Goal: Task Accomplishment & Management: Manage account settings

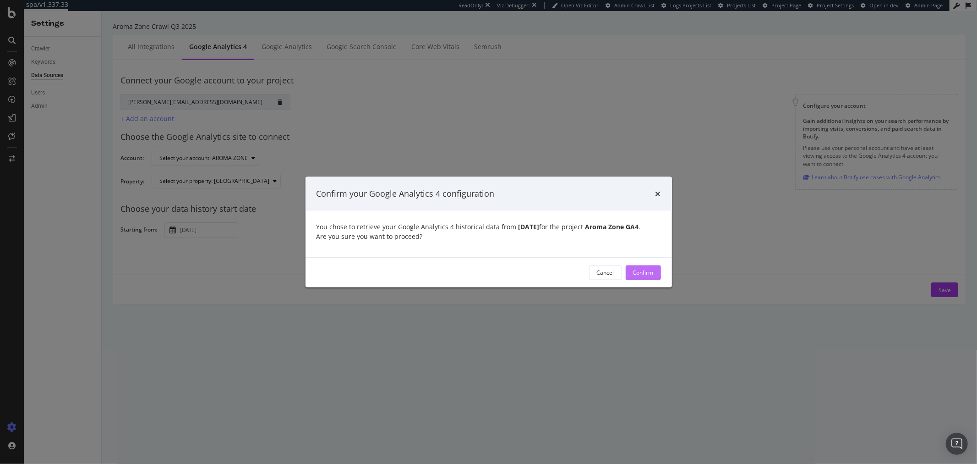
click at [651, 276] on div "Confirm" at bounding box center [643, 272] width 21 height 8
click at [658, 190] on icon "times" at bounding box center [657, 193] width 5 height 7
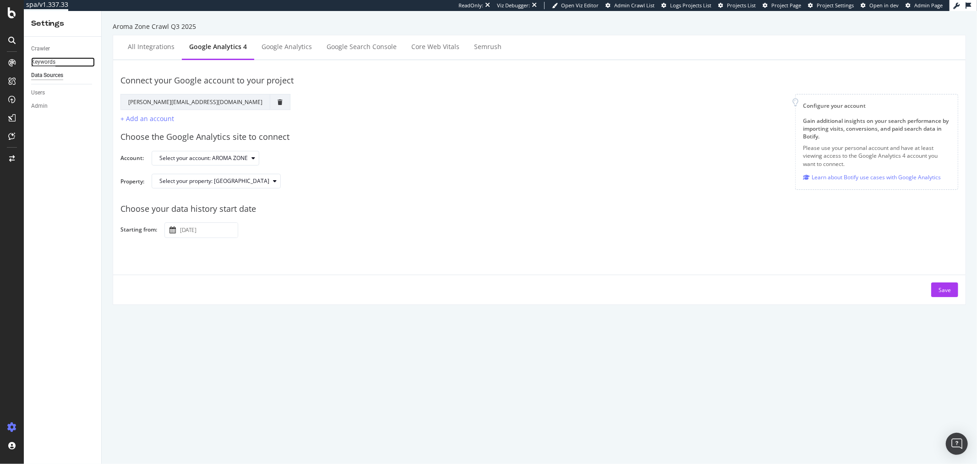
click at [45, 60] on div "Keywords" at bounding box center [43, 62] width 24 height 10
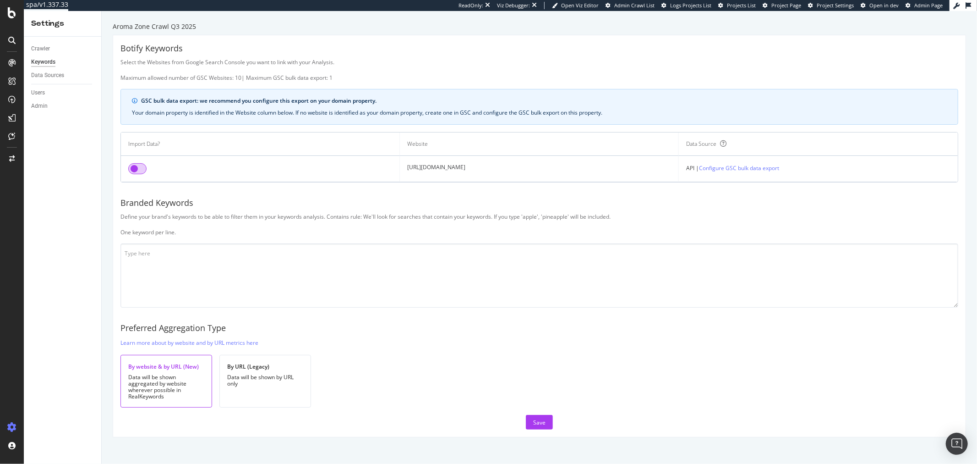
click at [131, 166] on input "checkbox" at bounding box center [137, 168] width 18 height 11
click at [256, 272] on textarea at bounding box center [539, 275] width 838 height 64
click at [220, 260] on textarea "aro" at bounding box center [539, 275] width 838 height 64
paste textarea "ari"
paste textarea "zone"
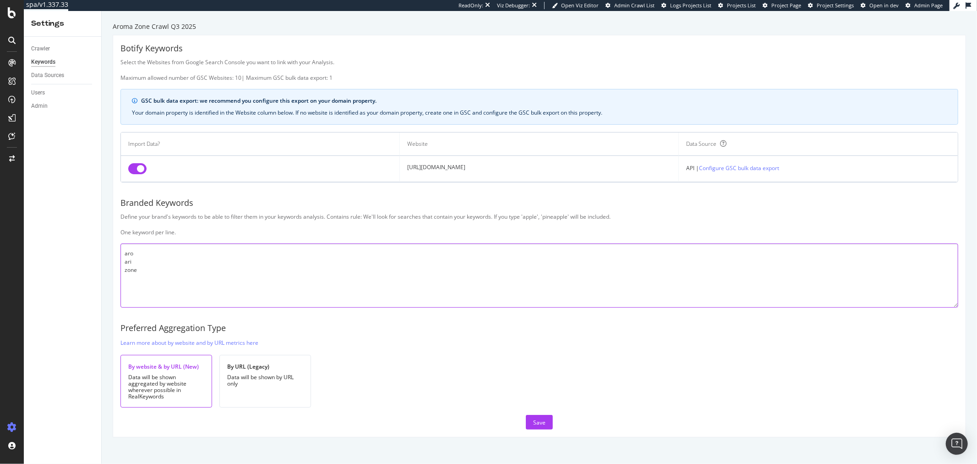
paste textarea "arama"
type textarea "aro ari zone arama"
click at [534, 418] on div "Save" at bounding box center [539, 422] width 12 height 8
click at [65, 102] on div "SiteCrawler" at bounding box center [50, 101] width 33 height 9
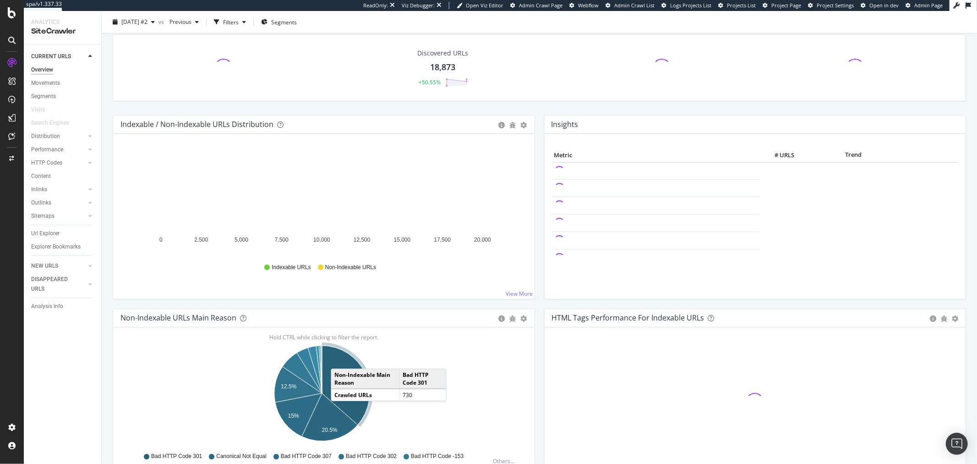
scroll to position [51, 0]
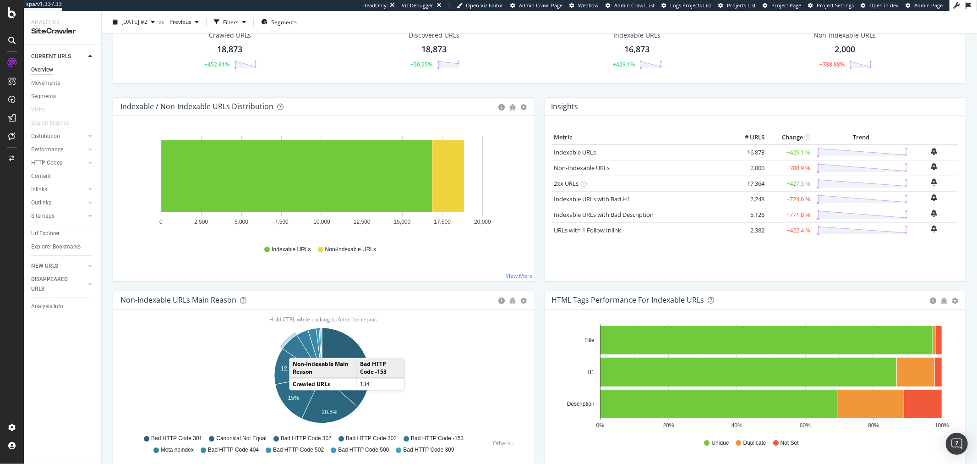
click at [298, 349] on icon "A chart." at bounding box center [302, 355] width 39 height 40
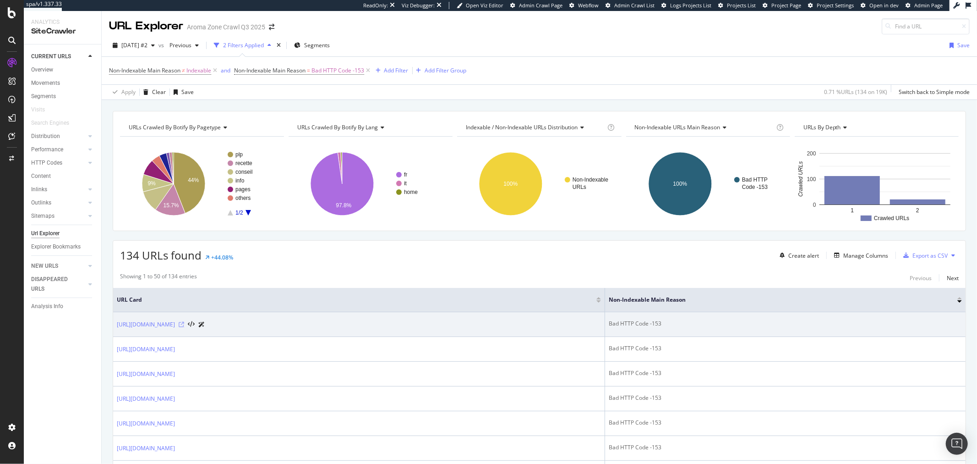
click at [184, 325] on icon at bounding box center [181, 324] width 5 height 5
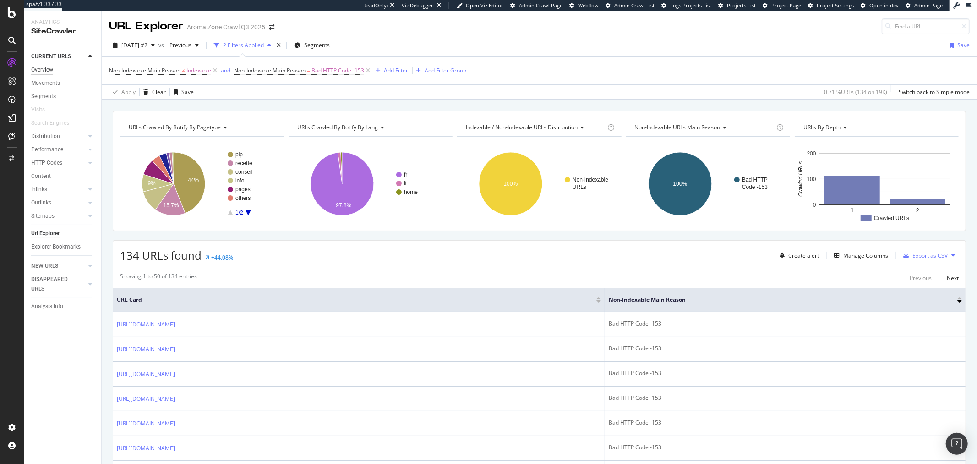
click at [44, 71] on div "Overview" at bounding box center [42, 70] width 22 height 10
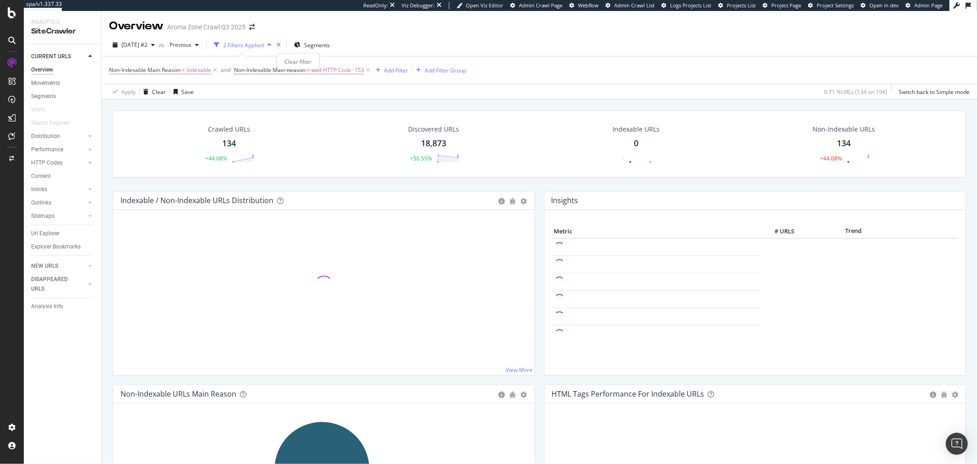
click at [281, 44] on icon "times" at bounding box center [279, 44] width 4 height 5
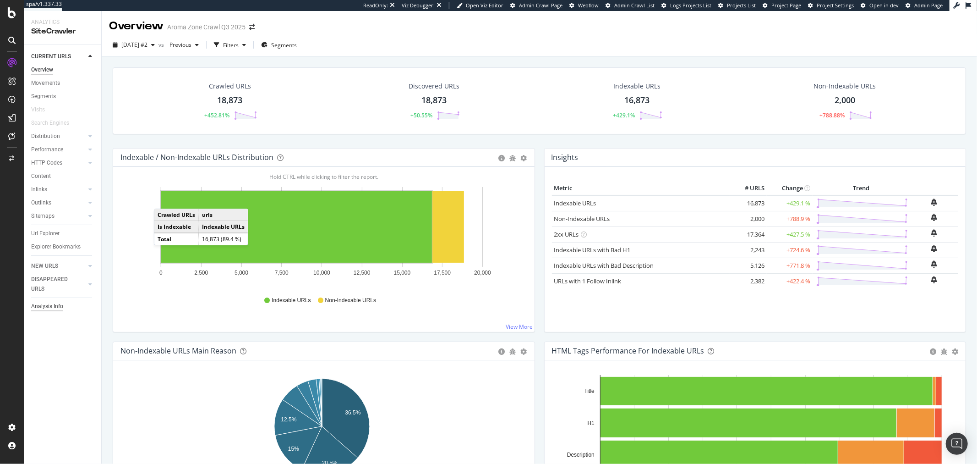
click at [55, 309] on div "Analysis Info" at bounding box center [47, 306] width 32 height 10
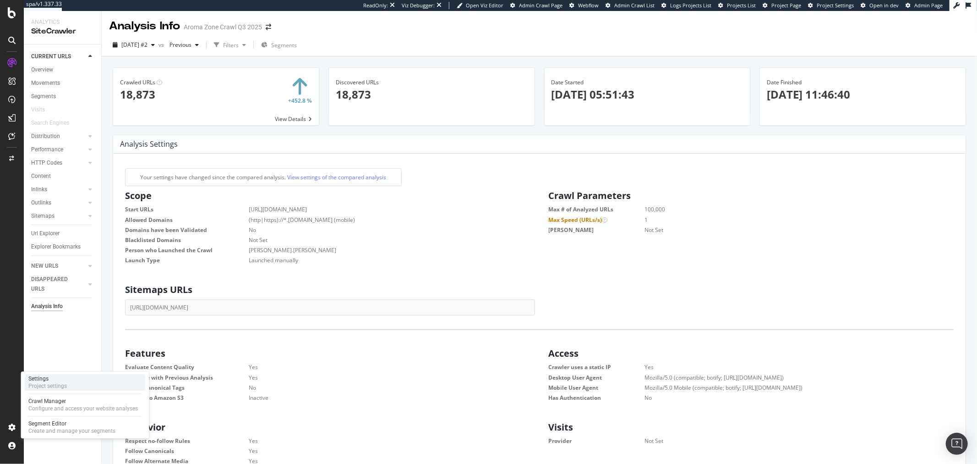
scroll to position [138, 397]
click at [76, 384] on div "Settings Project settings" at bounding box center [85, 382] width 121 height 16
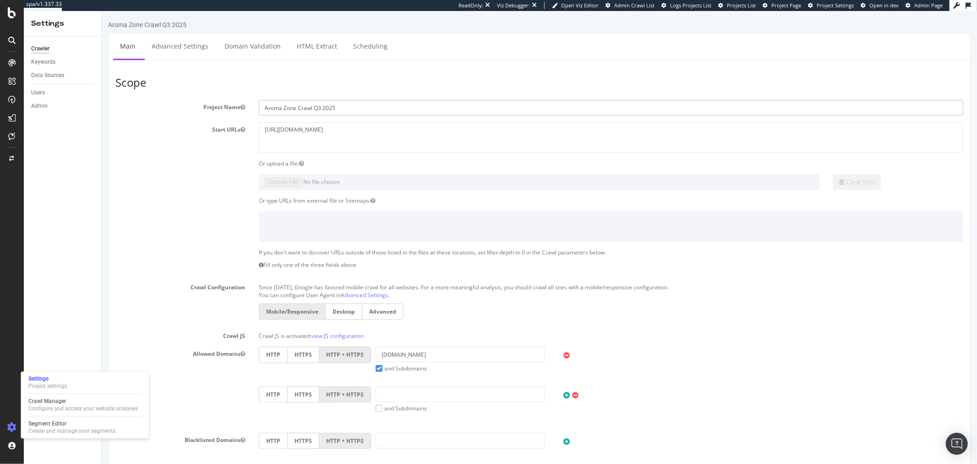
drag, startPoint x: 369, startPoint y: 108, endPoint x: 312, endPoint y: 109, distance: 56.3
click at [312, 109] on input "Aroma Zone Crawl Q3 2025" at bounding box center [610, 108] width 704 height 16
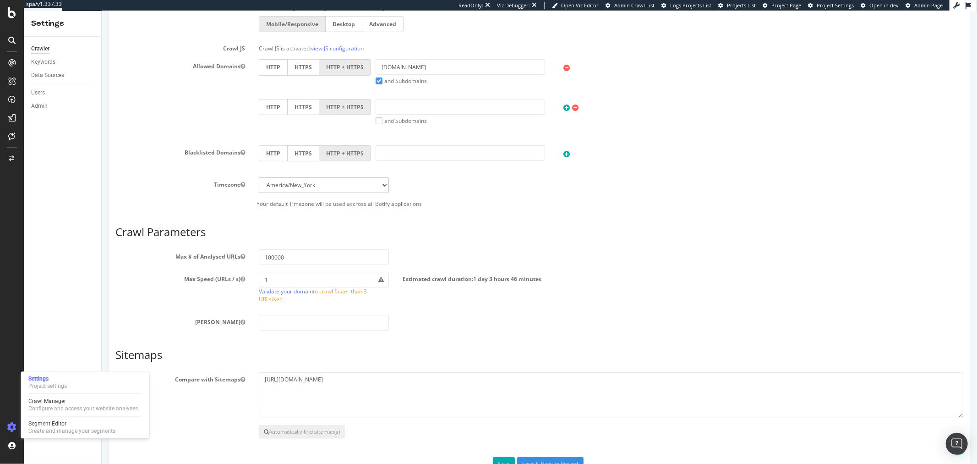
scroll to position [317, 0]
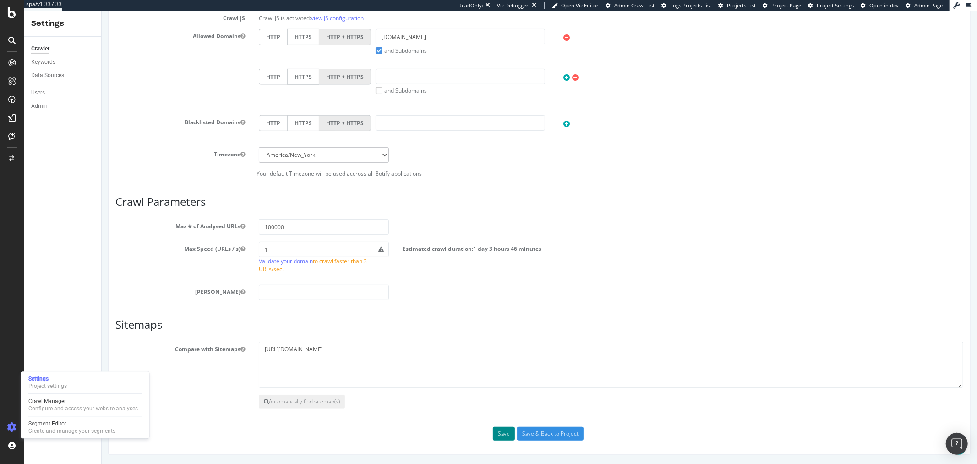
type input "Aroma Zone Crawl"
click at [503, 435] on button "Save" at bounding box center [503, 433] width 22 height 14
